Goal: Task Accomplishment & Management: Manage account settings

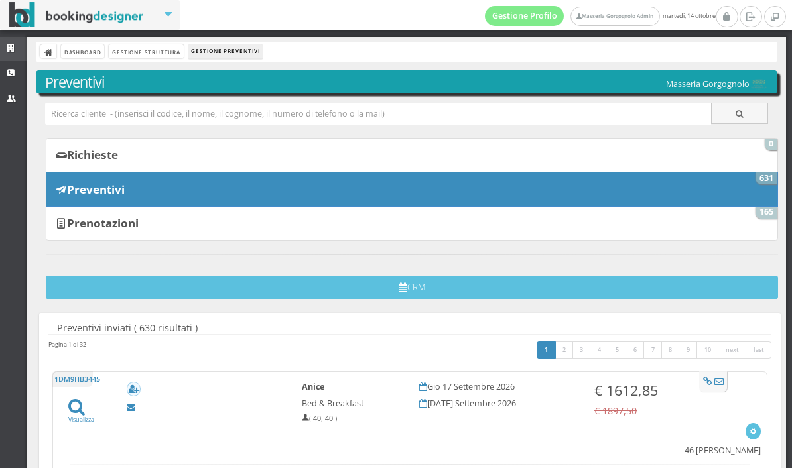
click at [7, 52] on icon at bounding box center [12, 48] width 11 height 9
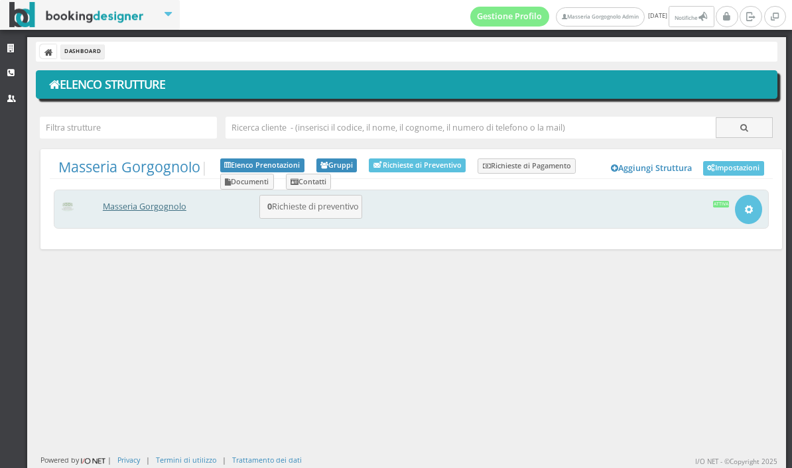
click at [150, 204] on link "Masseria Gorgognolo" at bounding box center [145, 206] width 84 height 11
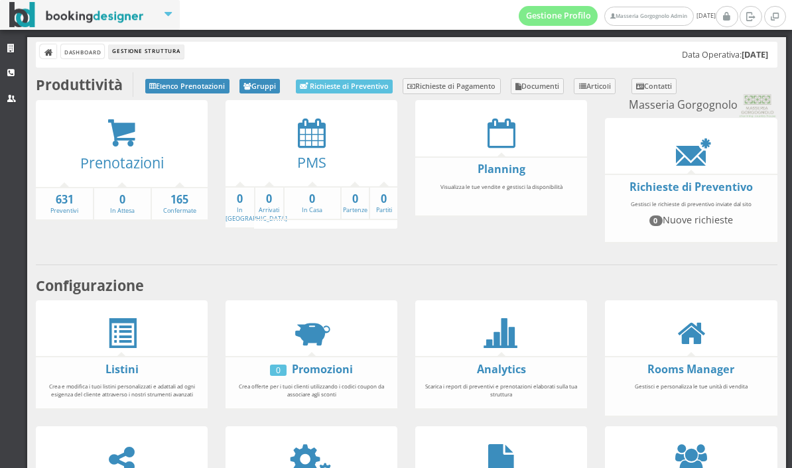
click at [104, 145] on div at bounding box center [122, 133] width 172 height 30
click at [115, 139] on icon at bounding box center [122, 133] width 30 height 30
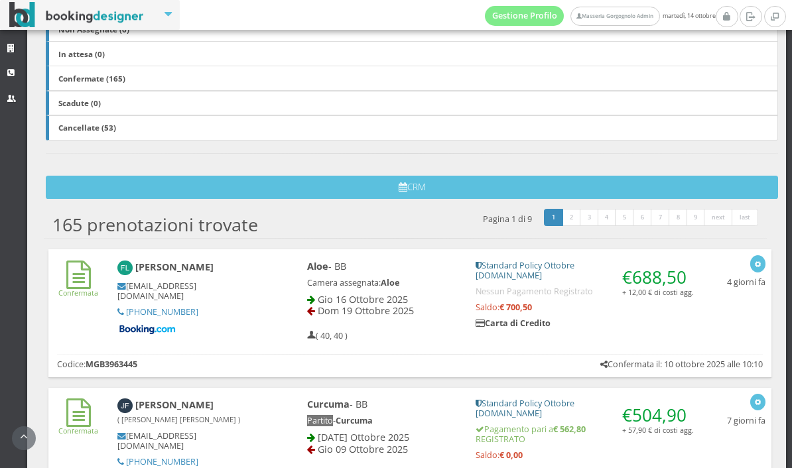
scroll to position [276, 0]
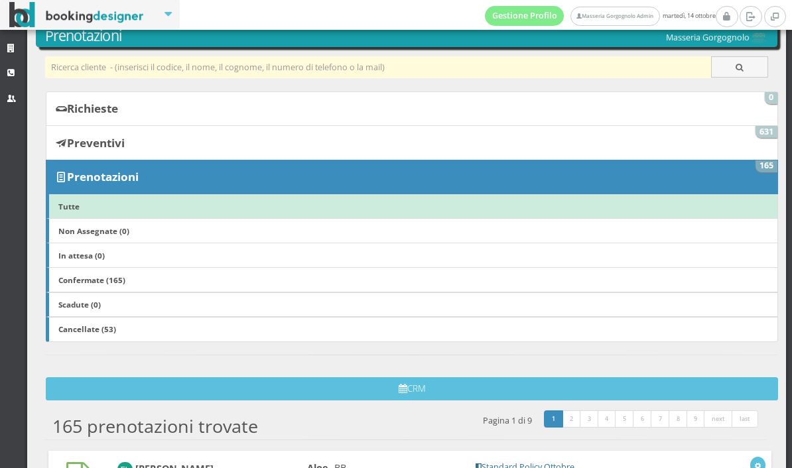
scroll to position [17, 0]
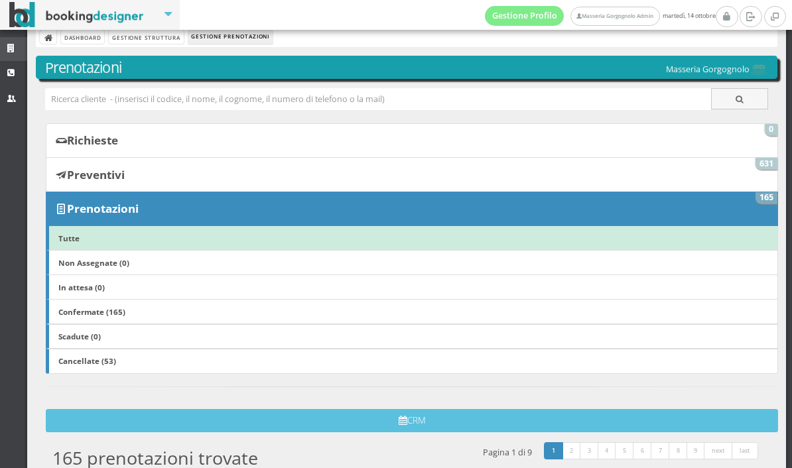
click at [9, 48] on icon at bounding box center [12, 48] width 11 height 9
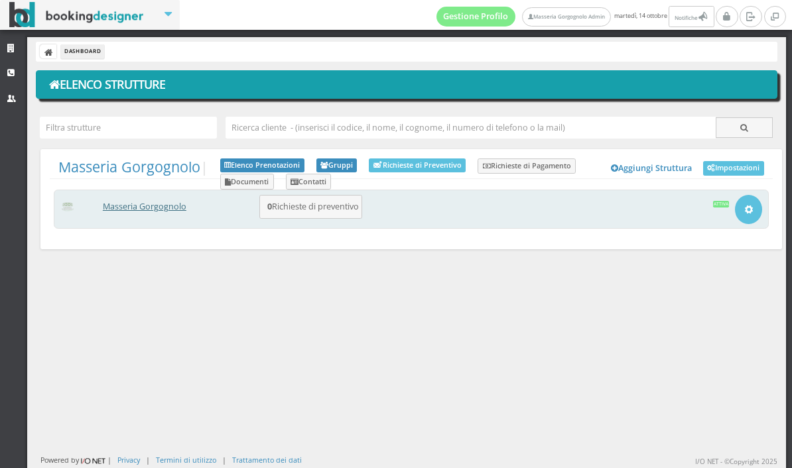
click at [169, 210] on link "Masseria Gorgognolo" at bounding box center [145, 206] width 84 height 11
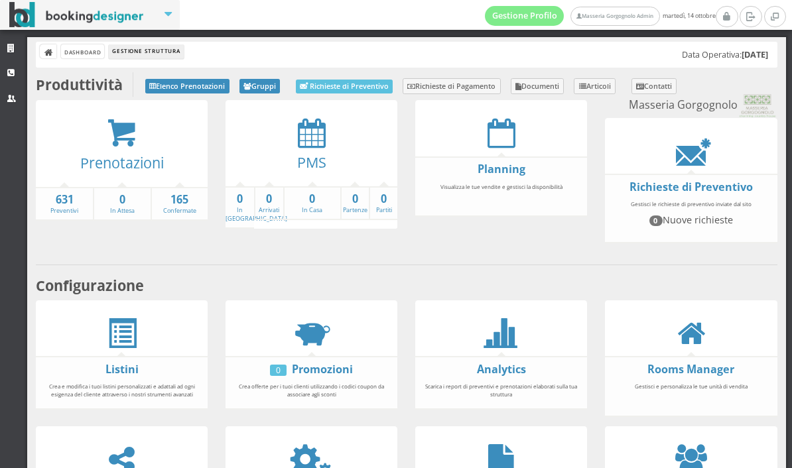
click at [296, 135] on div at bounding box center [311, 133] width 172 height 30
click at [305, 135] on icon at bounding box center [312, 133] width 28 height 30
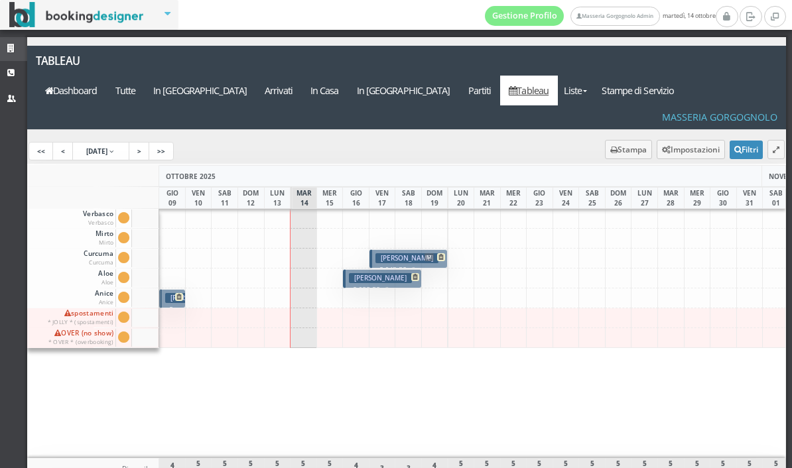
click at [12, 51] on icon at bounding box center [12, 48] width 11 height 9
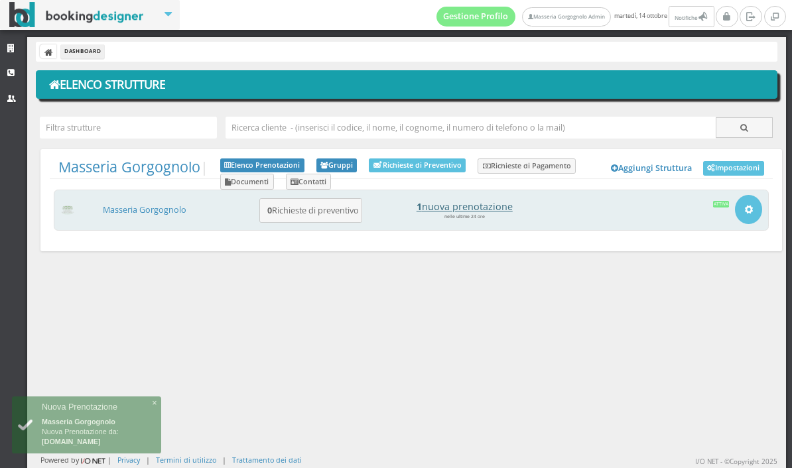
click at [463, 211] on h4 "1 nuova prenotazione" at bounding box center [464, 206] width 184 height 11
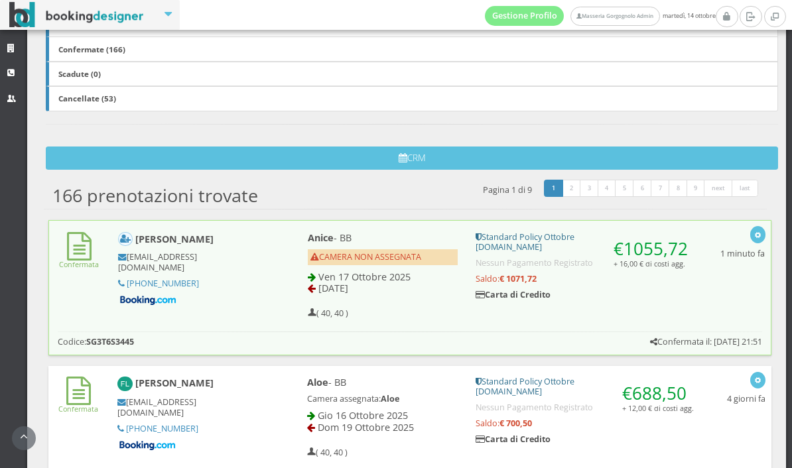
scroll to position [387, 0]
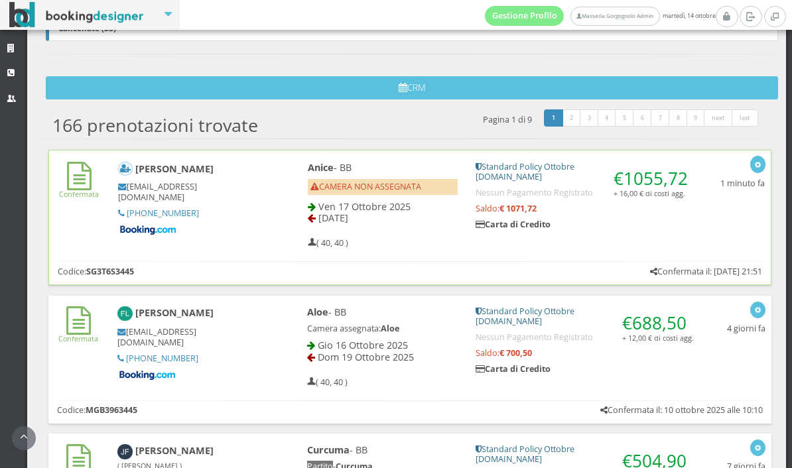
click at [610, 229] on h5 "Carta di Credito" at bounding box center [583, 224] width 217 height 10
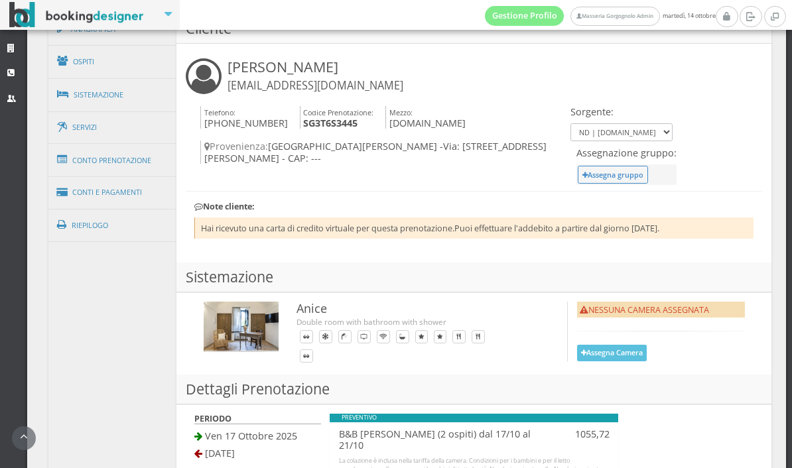
click at [591, 351] on button "Assegna Camera" at bounding box center [612, 353] width 70 height 17
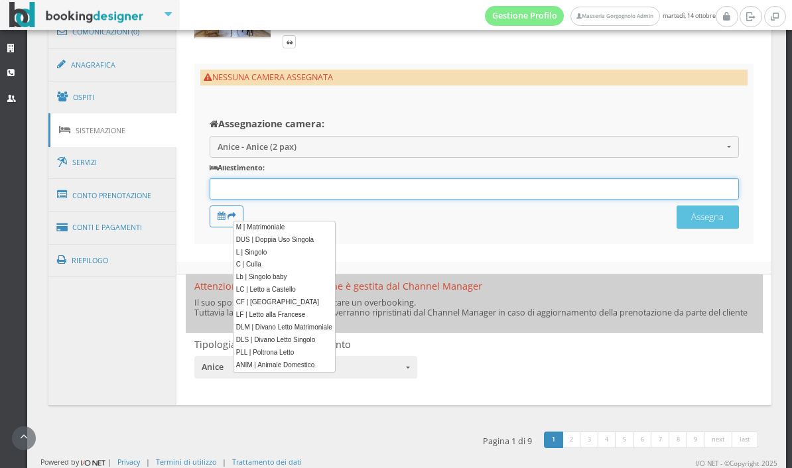
click at [337, 184] on div "12 results are available, use up and down arrow keys to navigate." at bounding box center [474, 189] width 529 height 22
click at [274, 231] on link "M | Matrimoniale" at bounding box center [284, 228] width 102 height 14
type input "M"
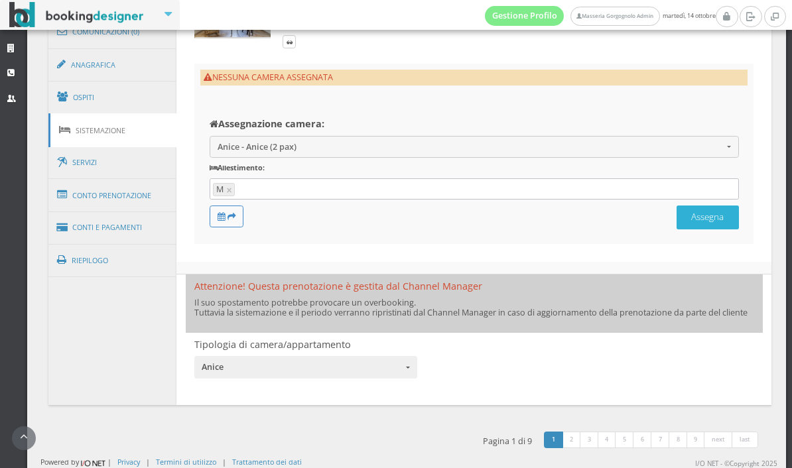
click at [729, 229] on button "Assegna" at bounding box center [707, 217] width 62 height 23
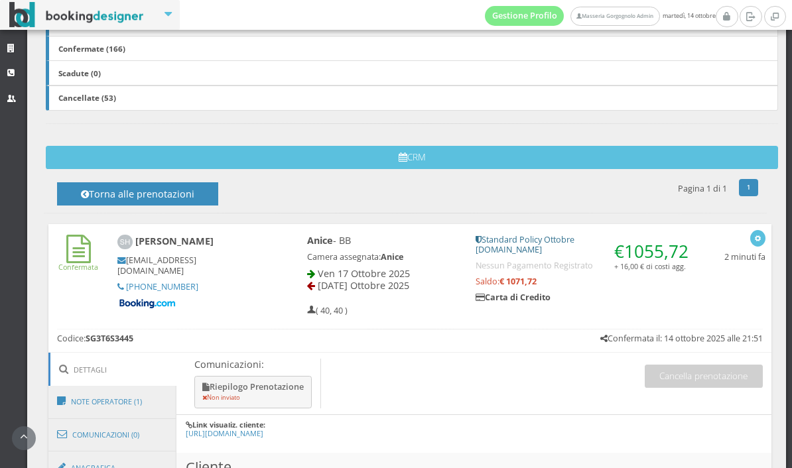
scroll to position [168, 0]
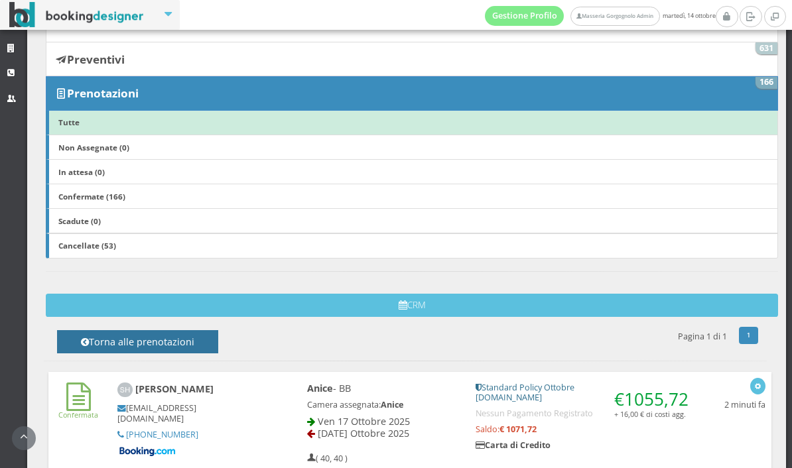
click at [106, 338] on h4 "Torna alle prenotazioni" at bounding box center [137, 346] width 131 height 21
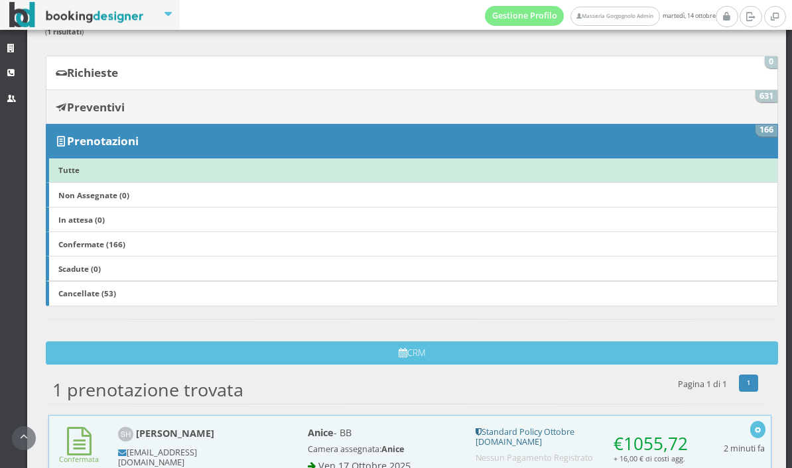
scroll to position [113, 0]
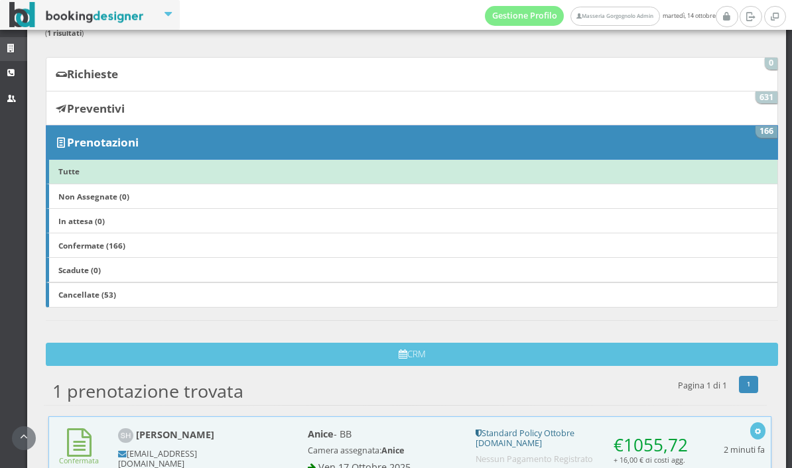
click at [17, 50] on icon at bounding box center [12, 48] width 11 height 9
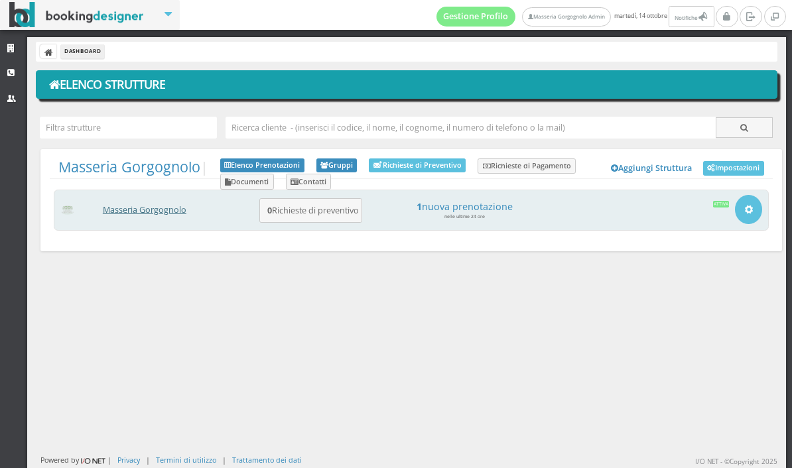
click at [182, 209] on link "Masseria Gorgognolo" at bounding box center [145, 209] width 84 height 11
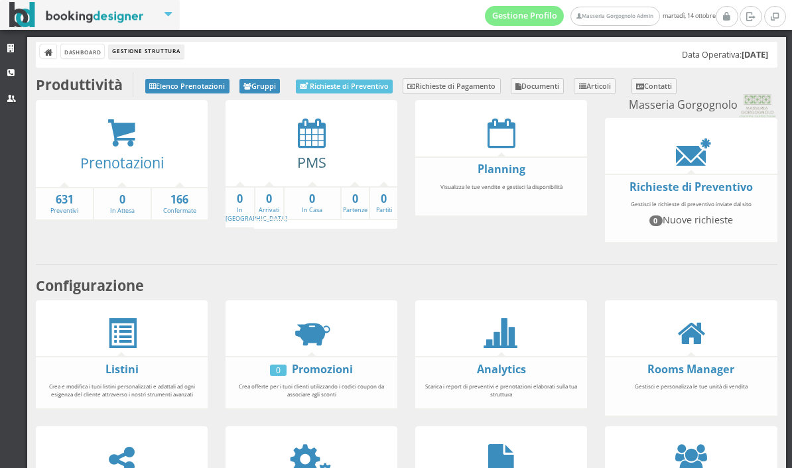
click at [315, 152] on link "PMS" at bounding box center [311, 161] width 29 height 19
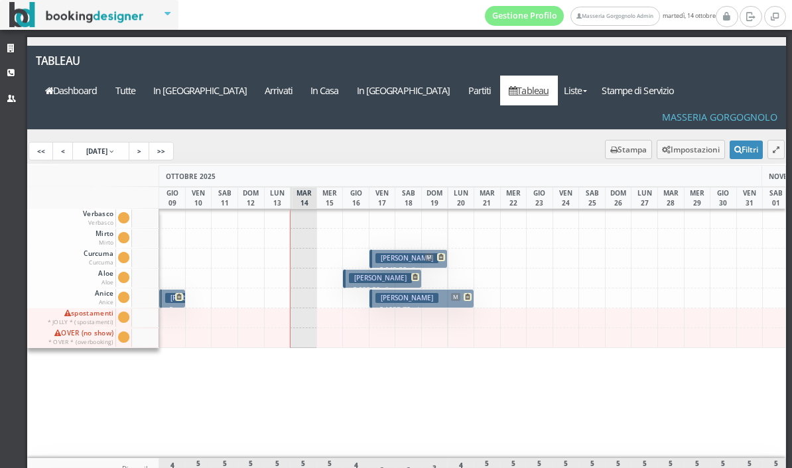
click at [414, 253] on h3 "[PERSON_NAME]" at bounding box center [406, 258] width 63 height 10
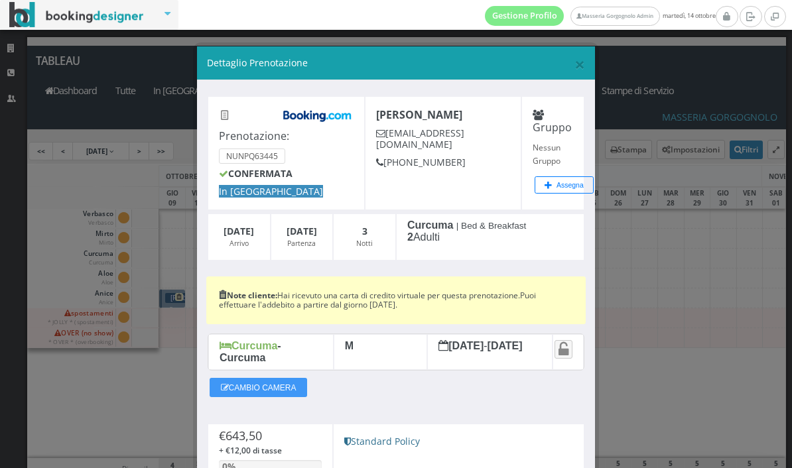
click at [580, 69] on span "×" at bounding box center [579, 64] width 11 height 25
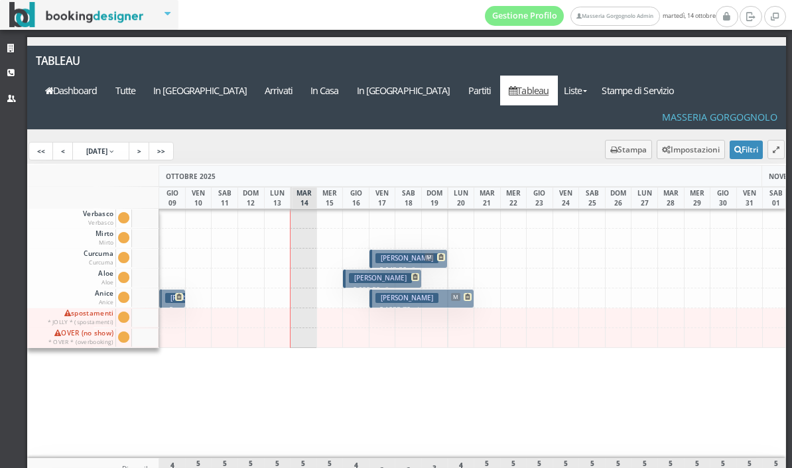
click at [389, 273] on h3 "[PERSON_NAME]" at bounding box center [380, 278] width 63 height 10
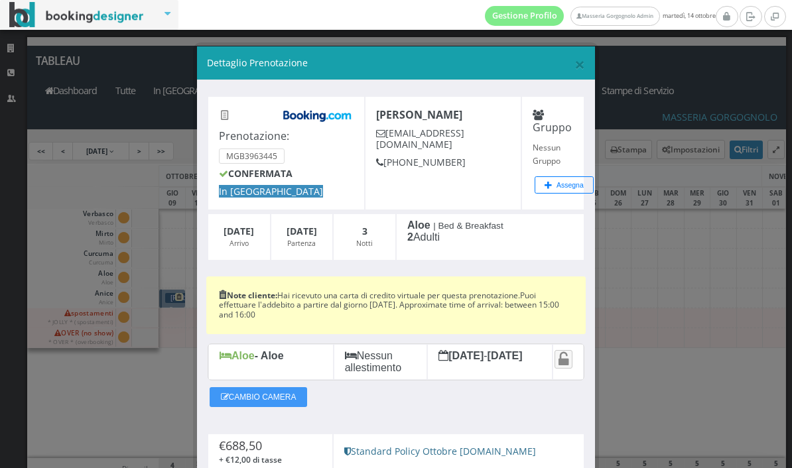
click at [583, 66] on span "×" at bounding box center [579, 64] width 11 height 25
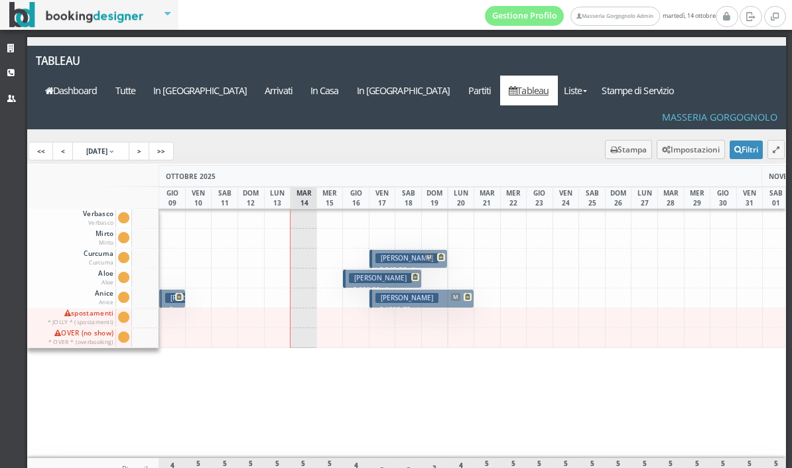
click at [402, 253] on h3 "[PERSON_NAME]" at bounding box center [406, 258] width 63 height 10
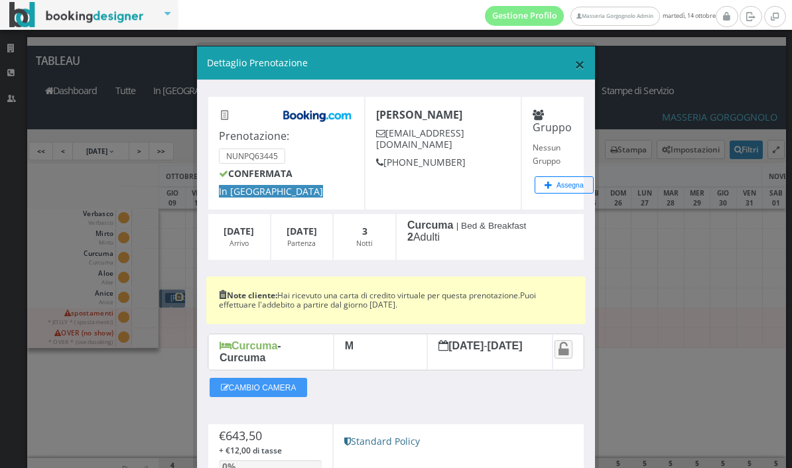
click at [577, 67] on span "×" at bounding box center [579, 64] width 11 height 25
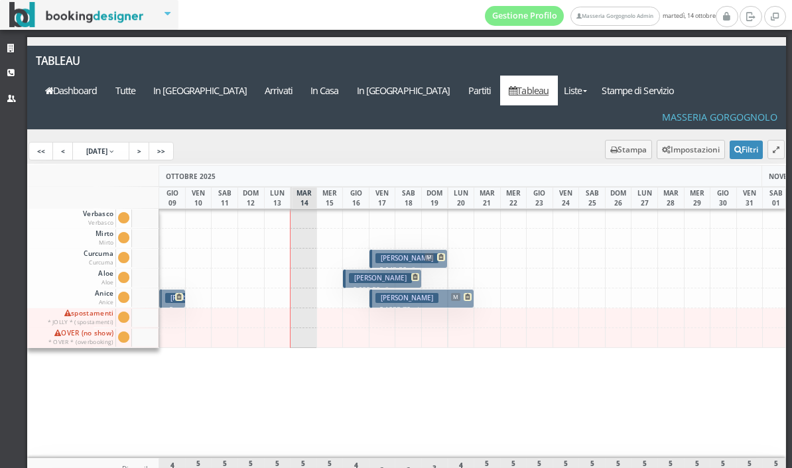
click at [419, 293] on h3 "[PERSON_NAME]" at bounding box center [406, 298] width 63 height 10
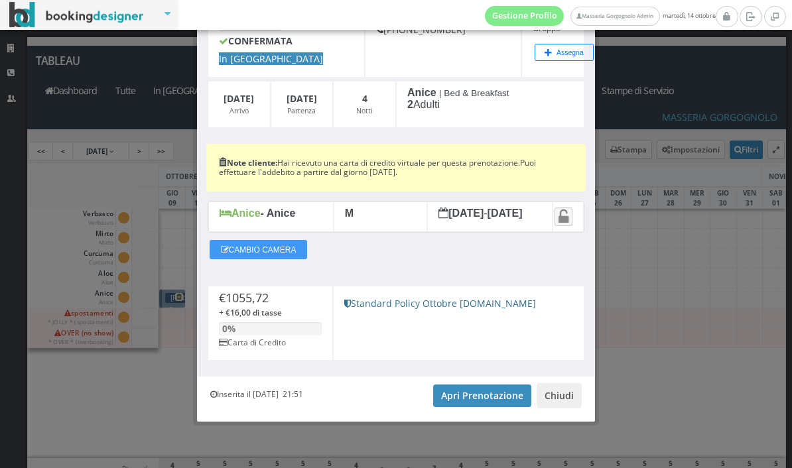
scroll to position [148, 0]
click at [549, 391] on button "Chiudi" at bounding box center [558, 395] width 45 height 25
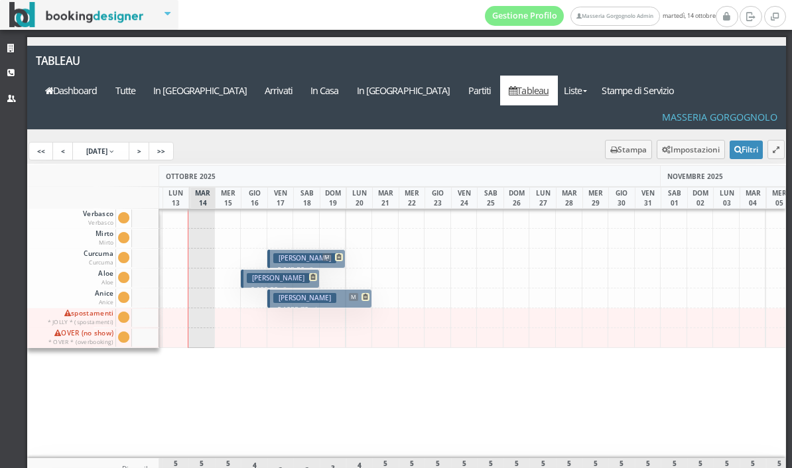
scroll to position [0, 0]
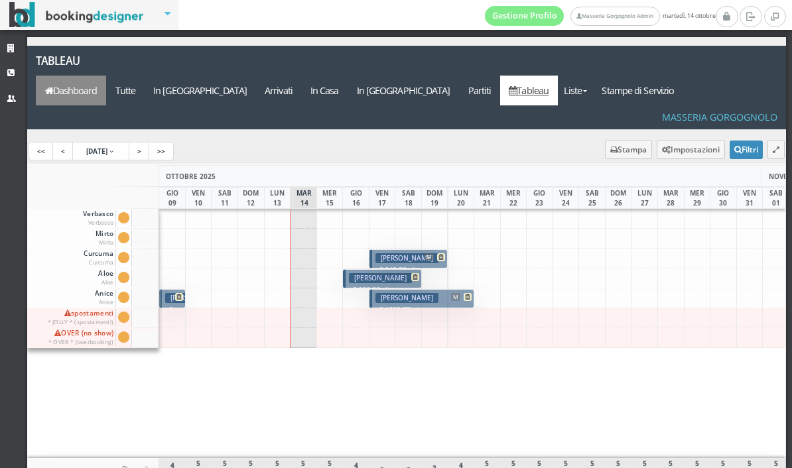
click at [106, 76] on link "Dashboard" at bounding box center [71, 91] width 70 height 30
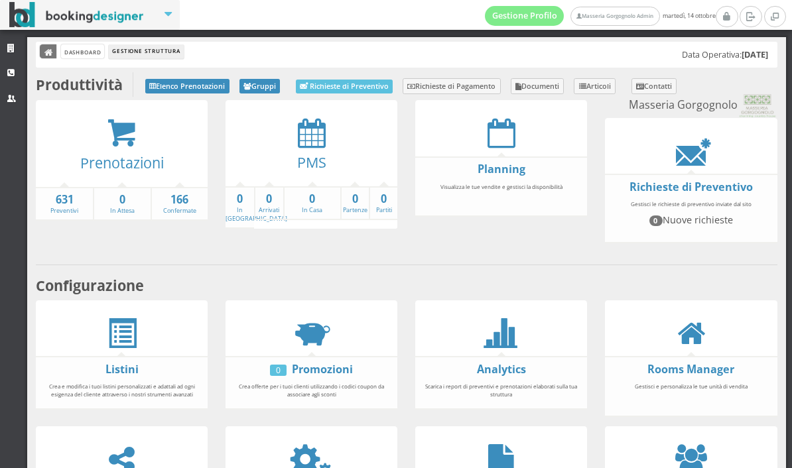
click at [46, 51] on icon at bounding box center [48, 52] width 9 height 9
